Goal: Task Accomplishment & Management: Use online tool/utility

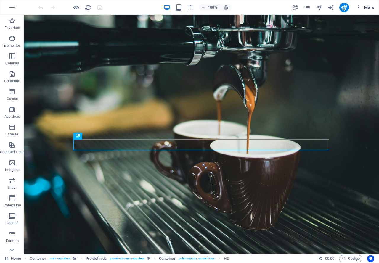
click at [365, 8] on span "Mais" at bounding box center [365, 7] width 18 height 6
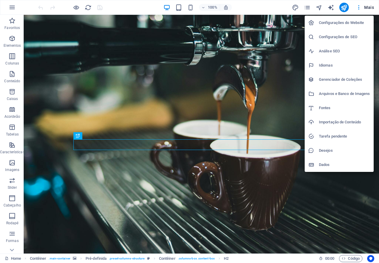
click at [342, 35] on h6 "Configurações de SEO" at bounding box center [344, 36] width 51 height 7
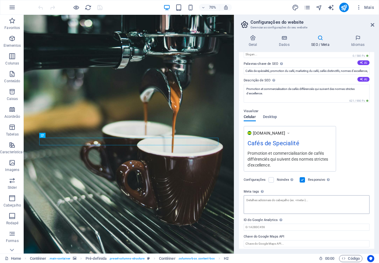
scroll to position [33, 0]
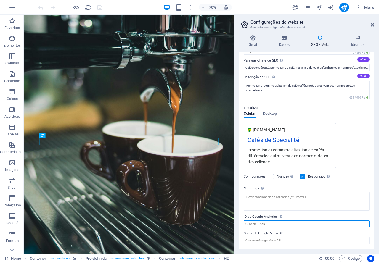
click at [260, 224] on input "ID do Google Analytics Adicione apenas o ID do Google Analytics. Incluímos auto…" at bounding box center [307, 224] width 126 height 7
paste input "G-GEH7DN1BC0"
type input "G-GEH7DN1BC0"
click at [98, 7] on icon "save" at bounding box center [100, 7] width 7 height 7
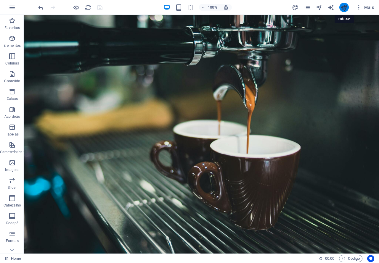
click at [343, 8] on icon "publish" at bounding box center [344, 7] width 7 height 7
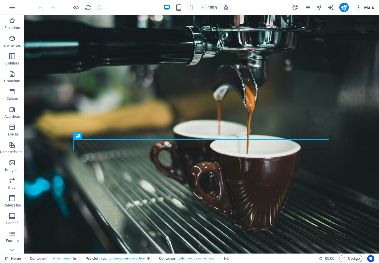
click at [367, 8] on span "Mais" at bounding box center [365, 7] width 18 height 6
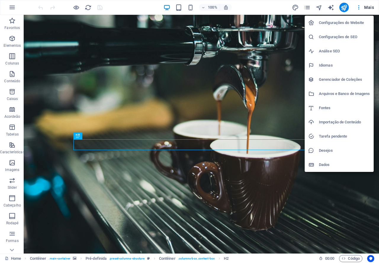
click at [340, 36] on h6 "Configurações de SEO" at bounding box center [344, 36] width 51 height 7
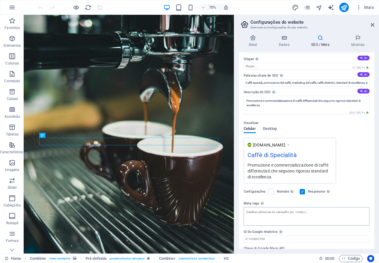
scroll to position [33, 0]
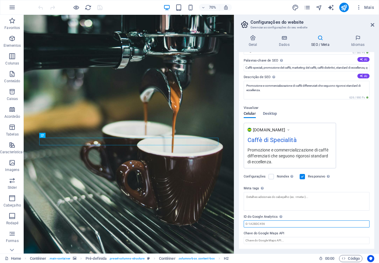
click at [260, 224] on input "ID do Google Analytics Adicione apenas o ID do Google Analytics. Incluímos auto…" at bounding box center [307, 224] width 126 height 7
paste input "G-19XWN75799"
type input "G-19XWN75799"
click at [103, 7] on icon "save" at bounding box center [100, 7] width 7 height 7
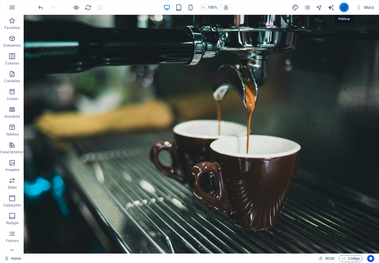
click at [343, 7] on icon "publish" at bounding box center [344, 7] width 7 height 7
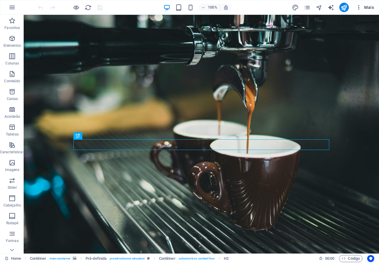
click at [372, 6] on span "Mais" at bounding box center [365, 7] width 18 height 6
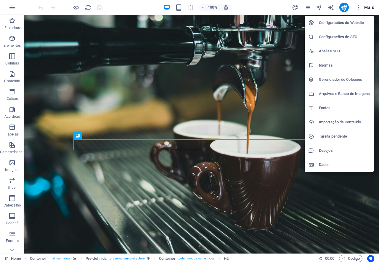
click at [345, 35] on h6 "Configurações de SEO" at bounding box center [344, 36] width 51 height 7
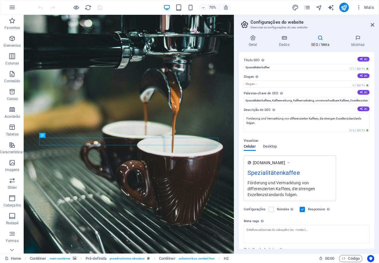
scroll to position [33, 0]
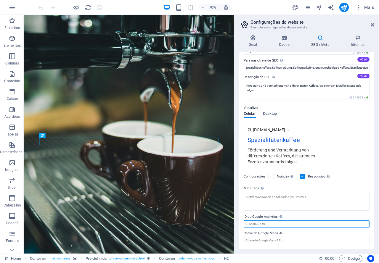
click at [272, 223] on input "ID do Google Analytics Adicione apenas o ID do Google Analytics. Incluímos auto…" at bounding box center [307, 224] width 126 height 7
paste input "G-BE3KET8ZEX"
type input "G-BE3KET8ZEX"
click at [100, 7] on icon "save" at bounding box center [100, 7] width 7 height 7
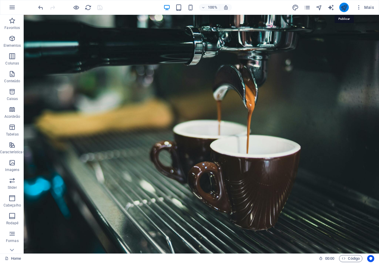
click at [346, 7] on icon "publish" at bounding box center [344, 7] width 7 height 7
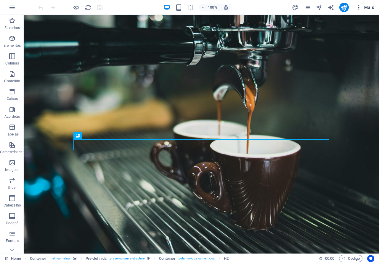
click at [371, 7] on span "Mais" at bounding box center [365, 7] width 18 height 6
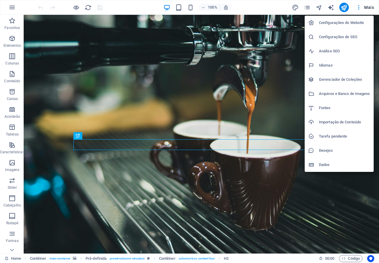
click at [337, 37] on h6 "Configurações de SEO" at bounding box center [344, 36] width 51 height 7
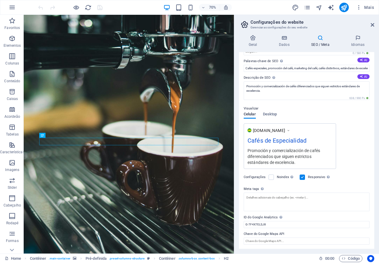
scroll to position [33, 0]
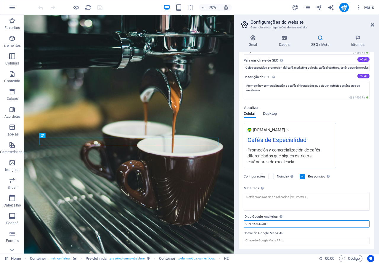
drag, startPoint x: 283, startPoint y: 224, endPoint x: 234, endPoint y: 224, distance: 48.3
click at [234, 224] on aside "Configurações do website Gerenciar as configurações do seu website Geral Dados …" at bounding box center [306, 134] width 145 height 239
click at [327, 215] on label "ID do Google Analytics Adicione apenas o ID do Google Analytics. Incluímos auto…" at bounding box center [307, 217] width 126 height 7
click at [327, 221] on input "G-7F4X7ELSJ8" at bounding box center [307, 224] width 126 height 7
click at [344, 8] on icon "publish" at bounding box center [344, 7] width 7 height 7
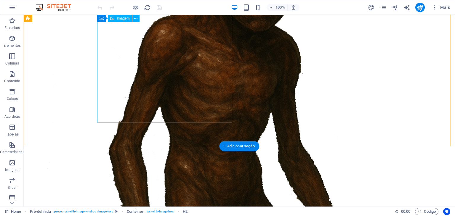
scroll to position [207, 0]
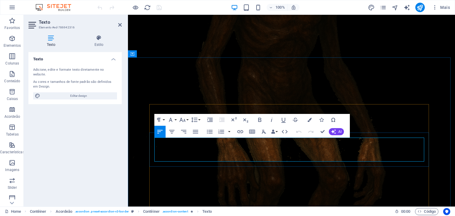
drag, startPoint x: 193, startPoint y: 149, endPoint x: 176, endPoint y: 151, distance: 17.1
drag, startPoint x: 326, startPoint y: 148, endPoint x: 323, endPoint y: 149, distance: 3.4
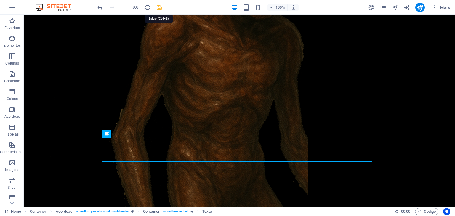
click at [160, 5] on icon "save" at bounding box center [159, 7] width 7 height 7
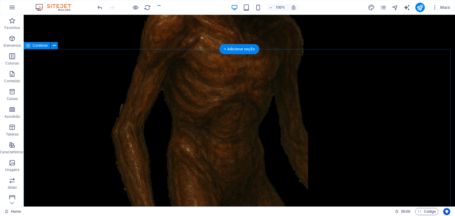
scroll to position [267, 0]
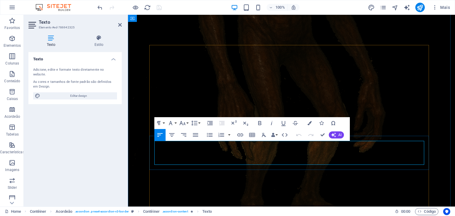
drag, startPoint x: 183, startPoint y: 153, endPoint x: 154, endPoint y: 154, distance: 28.8
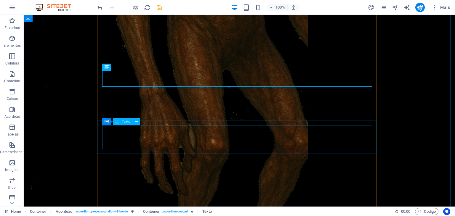
scroll to position [356, 0]
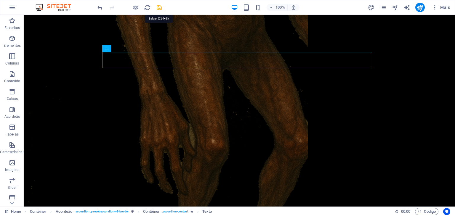
click at [161, 7] on icon "save" at bounding box center [159, 7] width 7 height 7
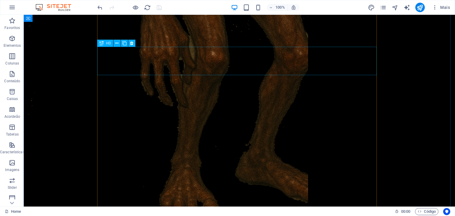
scroll to position [444, 0]
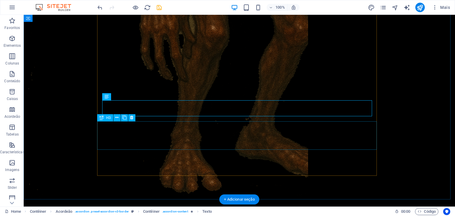
scroll to position [494, 0]
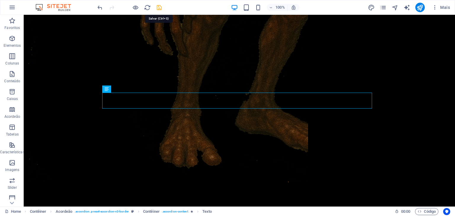
click at [160, 9] on icon "save" at bounding box center [159, 7] width 7 height 7
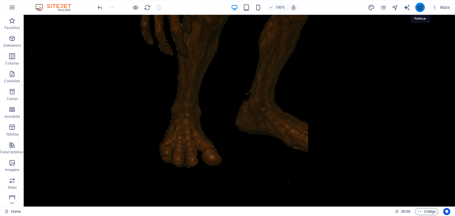
click at [421, 6] on icon "publish" at bounding box center [420, 7] width 7 height 7
